Goal: Task Accomplishment & Management: Use online tool/utility

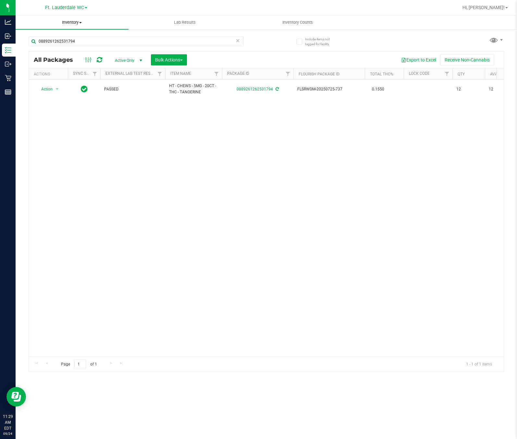
click at [118, 26] on uib-tab-heading "Inventory All packages All inventory Waste log Create inventory" at bounding box center [72, 23] width 113 height 14
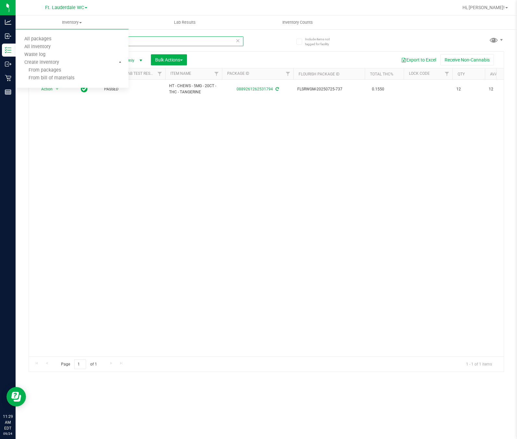
click at [208, 42] on input "0889261262531794" at bounding box center [136, 41] width 215 height 10
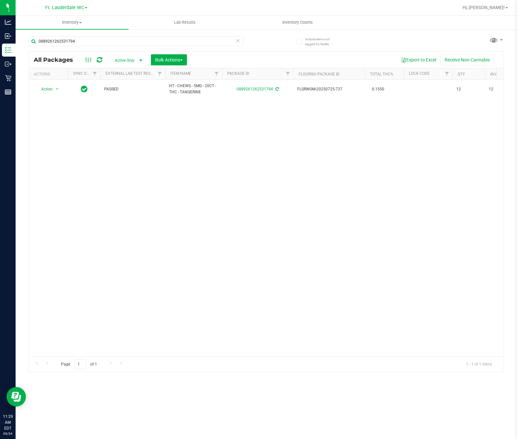
click at [239, 40] on icon at bounding box center [238, 40] width 5 height 8
click at [99, 42] on input "text" at bounding box center [136, 41] width 215 height 10
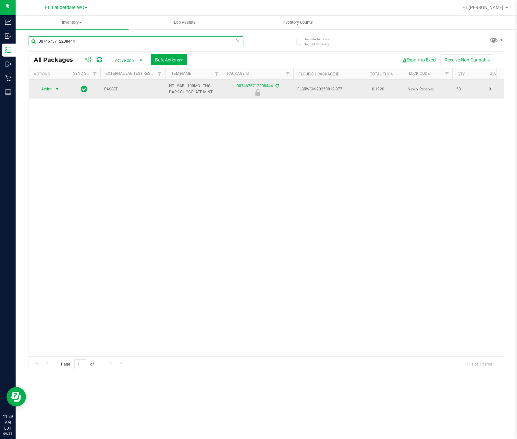
type input "0074675712208444"
click at [56, 90] on span "select" at bounding box center [57, 88] width 5 height 5
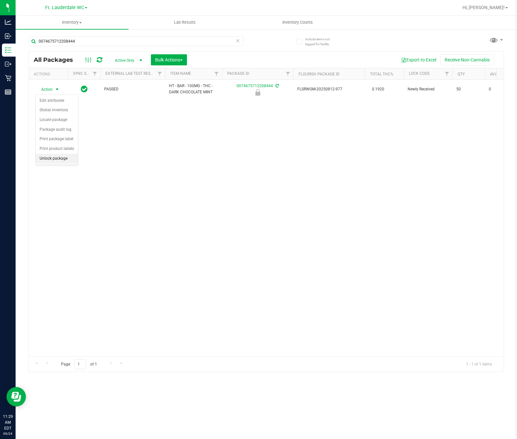
click at [68, 161] on li "Unlock package" at bounding box center [57, 159] width 42 height 10
